Goal: Navigation & Orientation: Find specific page/section

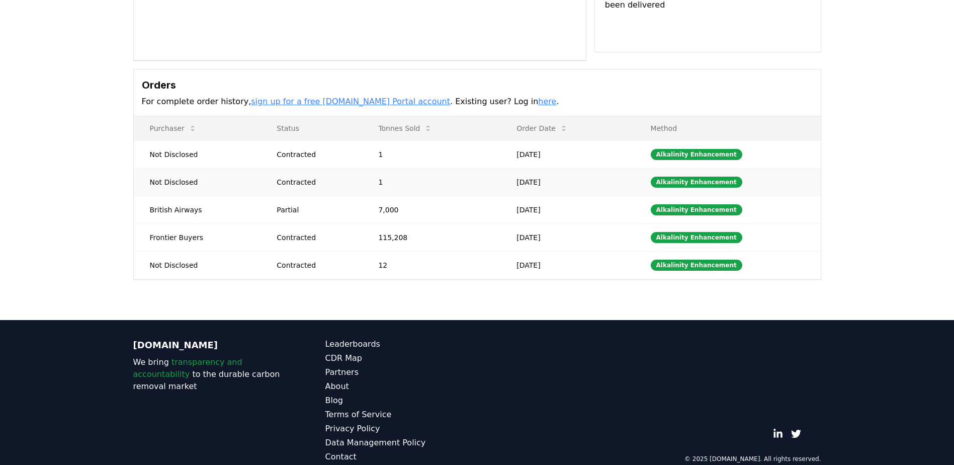
scroll to position [246, 0]
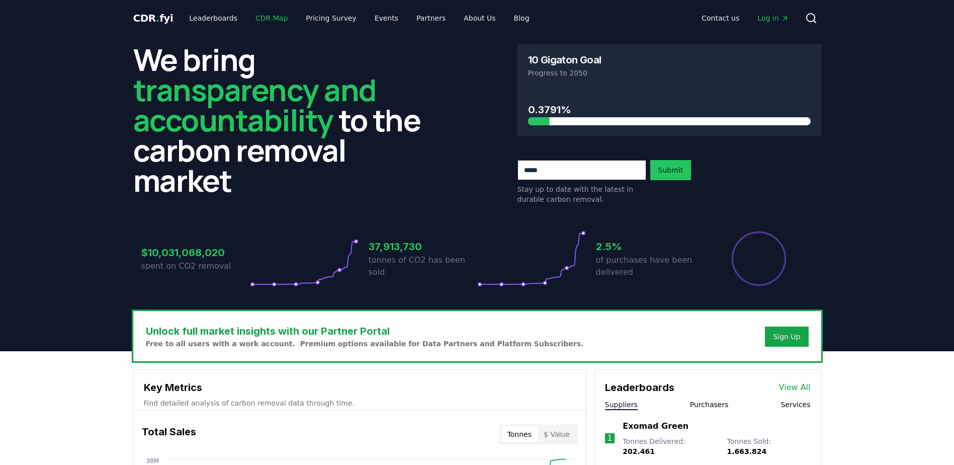
click at [265, 20] on link "CDR Map" at bounding box center [271, 18] width 48 height 18
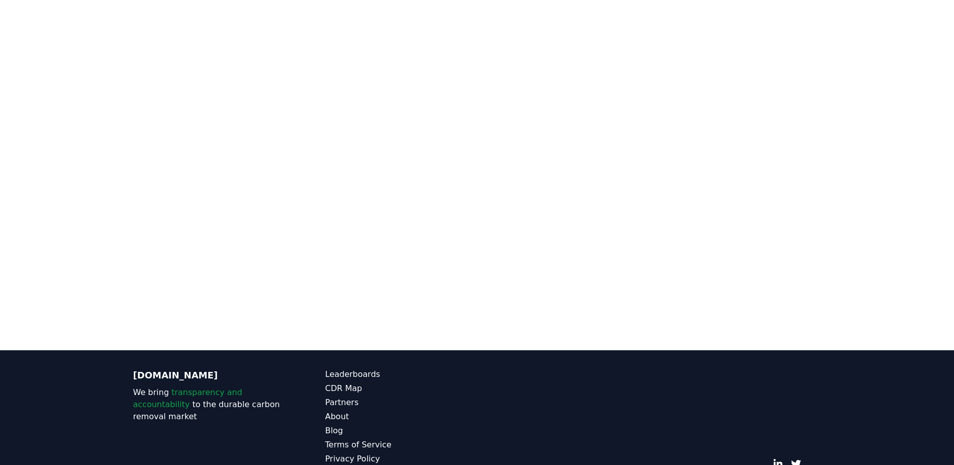
scroll to position [159, 0]
